Goal: Transaction & Acquisition: Purchase product/service

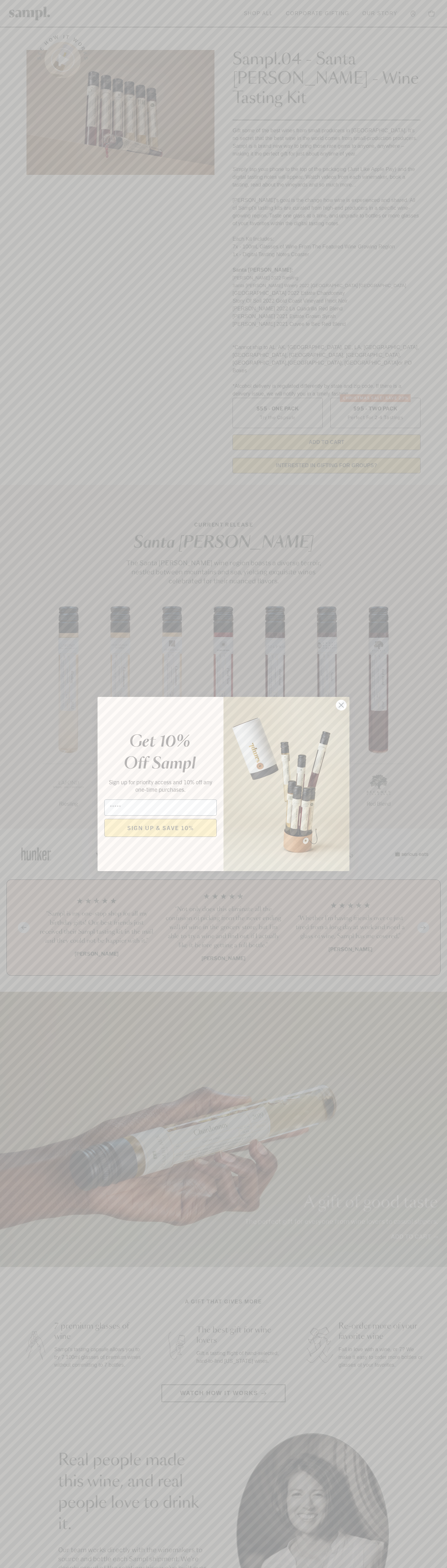
click at [341, 705] on icon "Close dialog" at bounding box center [341, 705] width 4 height 4
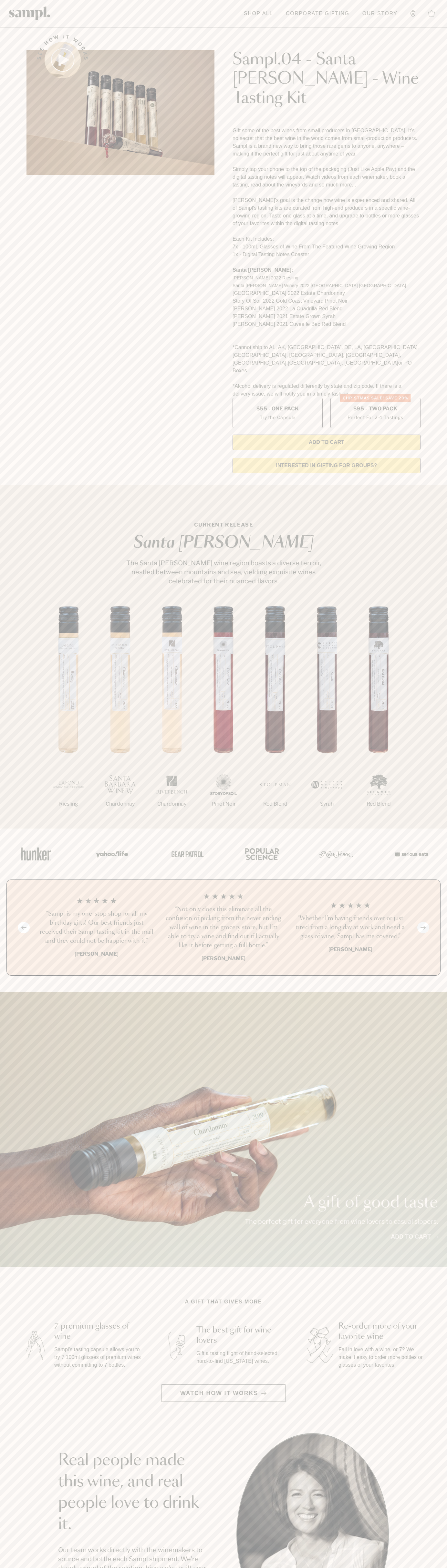
click at [206, 30] on div "See how it works" at bounding box center [120, 252] width 188 height 453
click at [441, 1531] on section "Real people made this wine, and real people love to drink it. Our team works di…" at bounding box center [224, 1533] width 447 height 201
click at [417, 1567] on html "Skip to main content Toggle navigation menu Shop All Corporate Gifting Our Stor…" at bounding box center [224, 1304] width 447 height 2608
click at [13, 495] on section "CURRENT RELEASE Santa Barbara The Santa Barbara wine region boasts a diverse te…" at bounding box center [224, 657] width 447 height 343
click at [375, 398] on label "Christmas SALE! Save 20% $95 - Two Pack Perfect For 2-4 Tastings" at bounding box center [375, 413] width 90 height 30
